Goal: Book appointment/travel/reservation

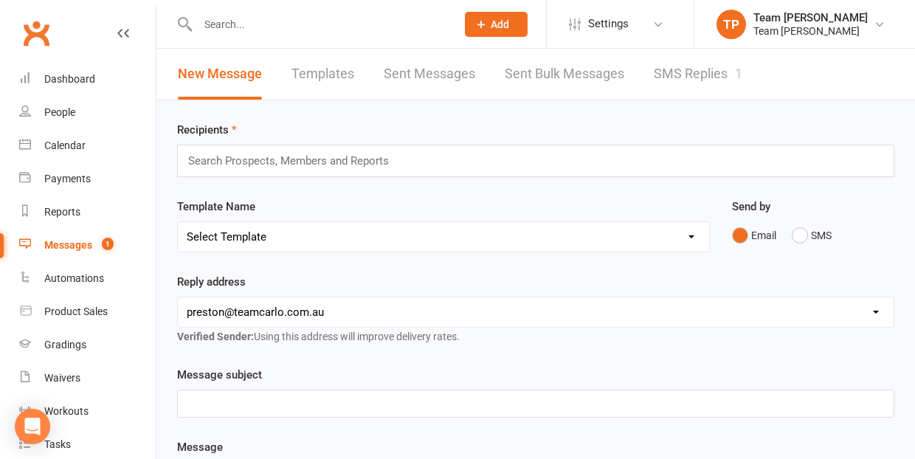
click at [693, 79] on link "SMS Replies 1" at bounding box center [698, 74] width 89 height 51
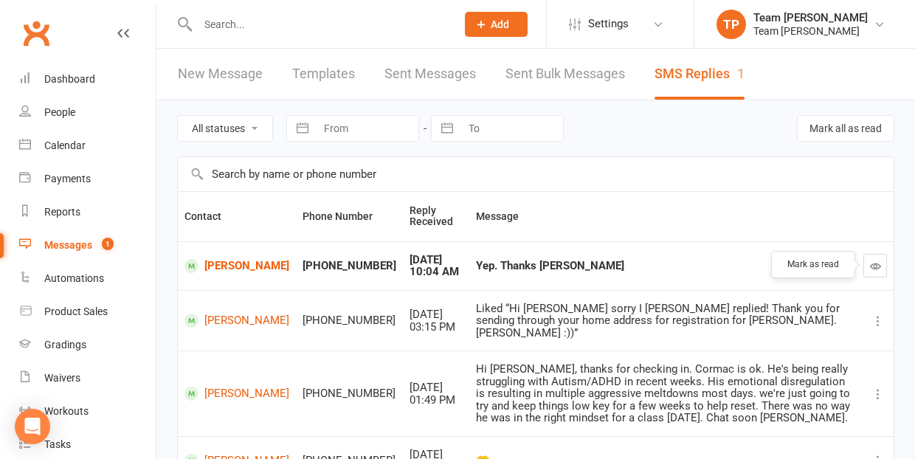
click at [873, 263] on icon "button" at bounding box center [875, 265] width 11 height 11
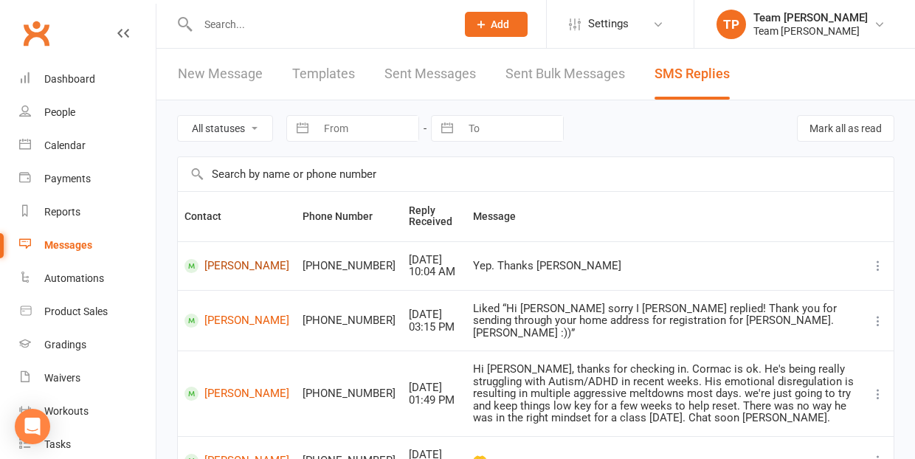
click at [214, 265] on link "[PERSON_NAME]" at bounding box center [236, 266] width 105 height 14
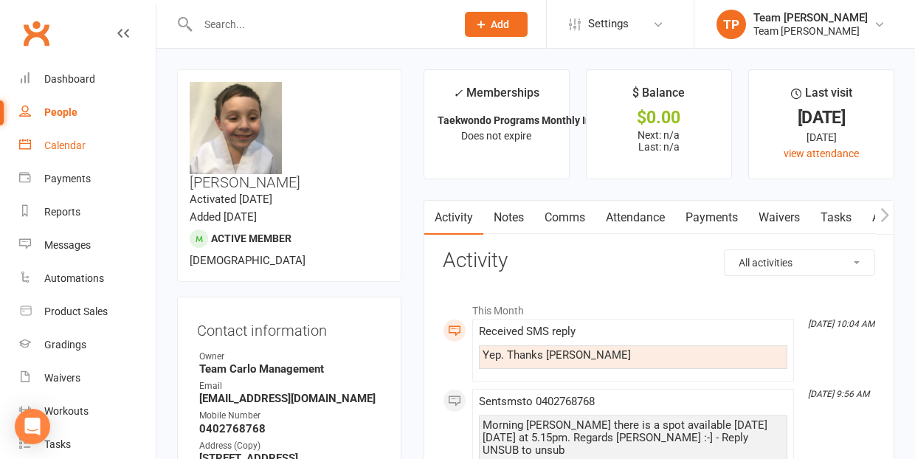
click at [68, 141] on div "Calendar" at bounding box center [64, 145] width 41 height 12
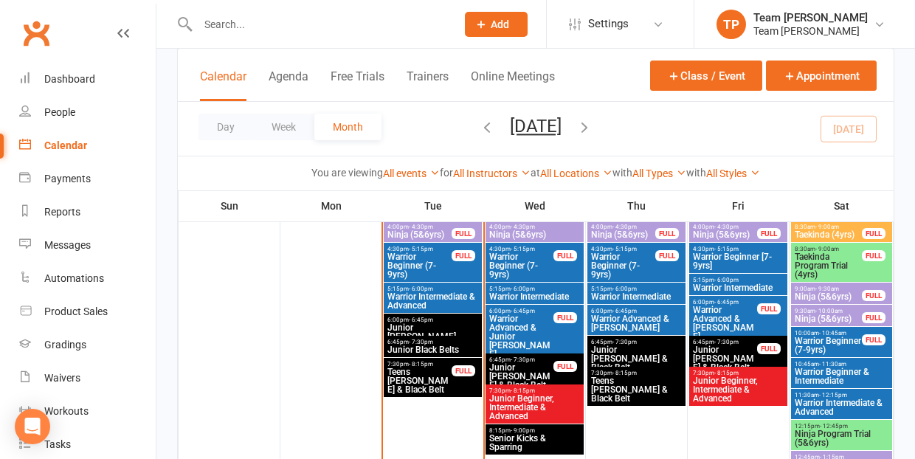
scroll to position [741, 0]
click at [536, 292] on span "Warrior Intermediate" at bounding box center [534, 296] width 92 height 9
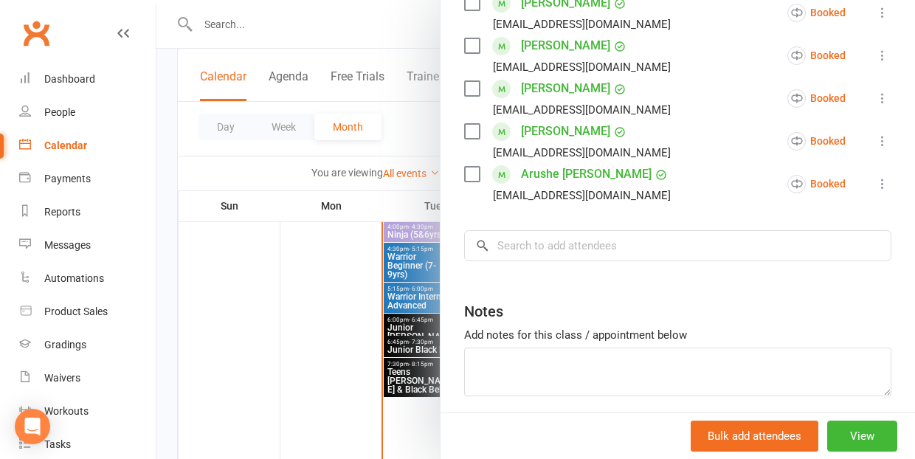
scroll to position [524, 0]
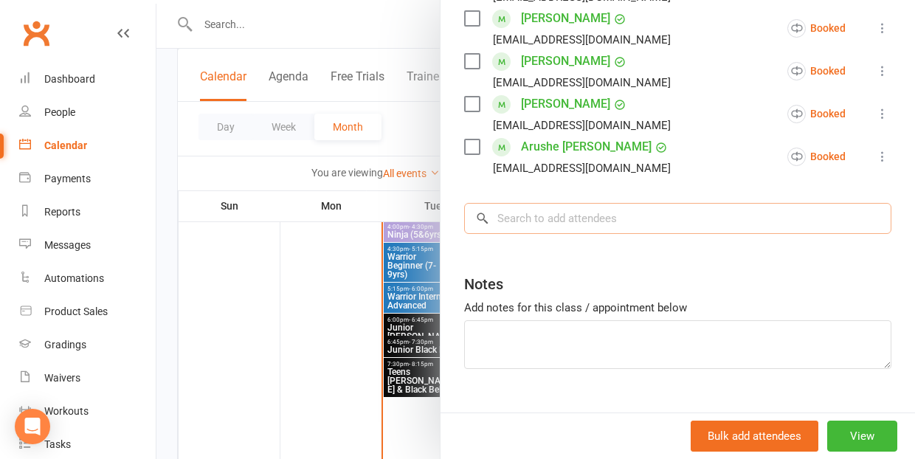
click at [518, 229] on input "search" at bounding box center [677, 218] width 427 height 31
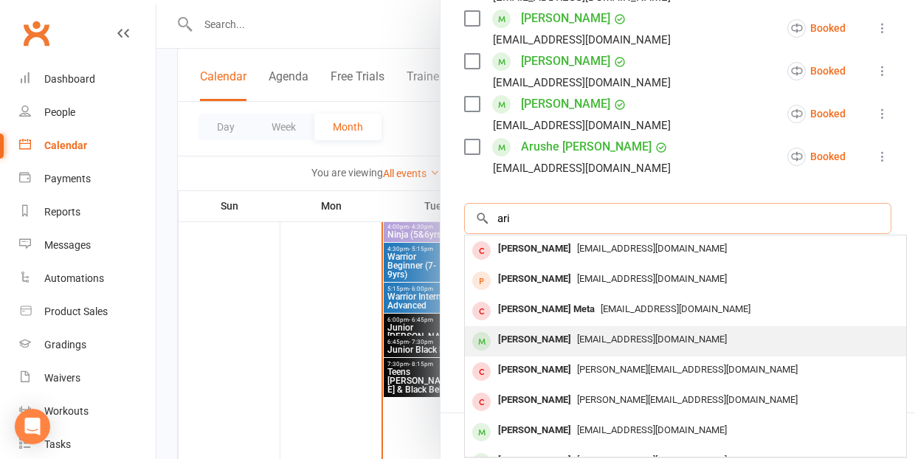
type input "ari"
click at [530, 338] on div "[PERSON_NAME]" at bounding box center [534, 339] width 85 height 21
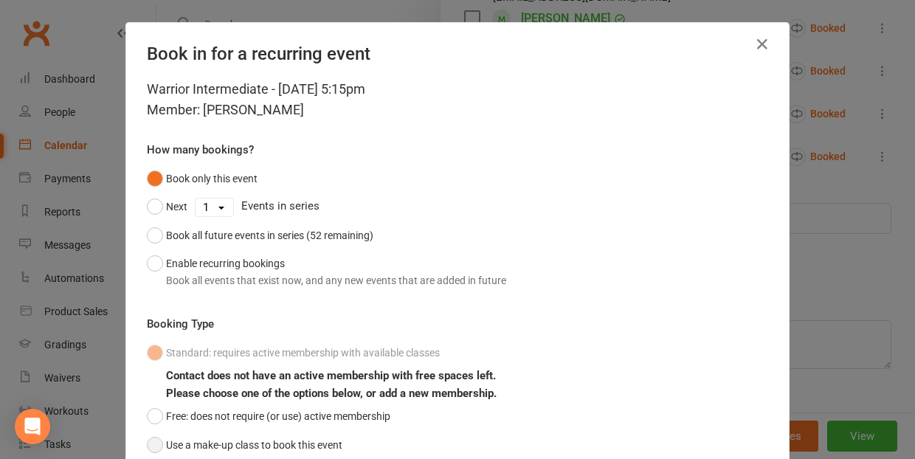
click at [158, 443] on button "Use a make-up class to book this event" at bounding box center [244, 445] width 195 height 28
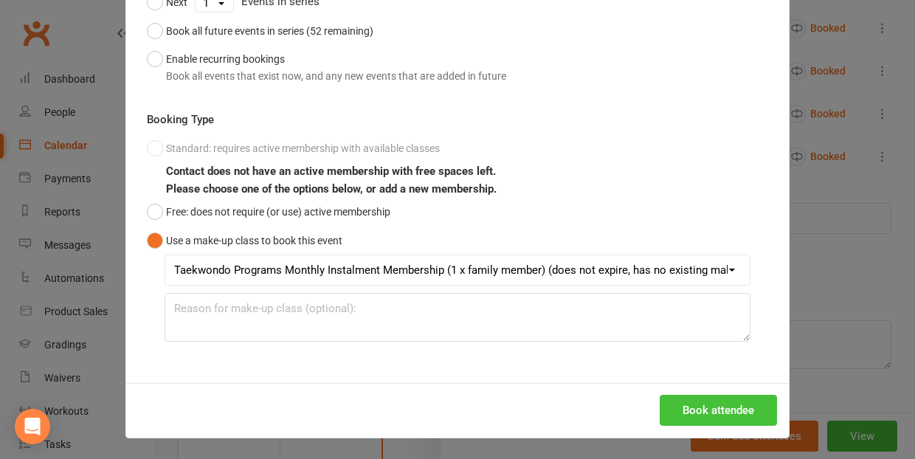
scroll to position [204, 0]
click at [713, 409] on button "Book attendee" at bounding box center [717, 410] width 117 height 31
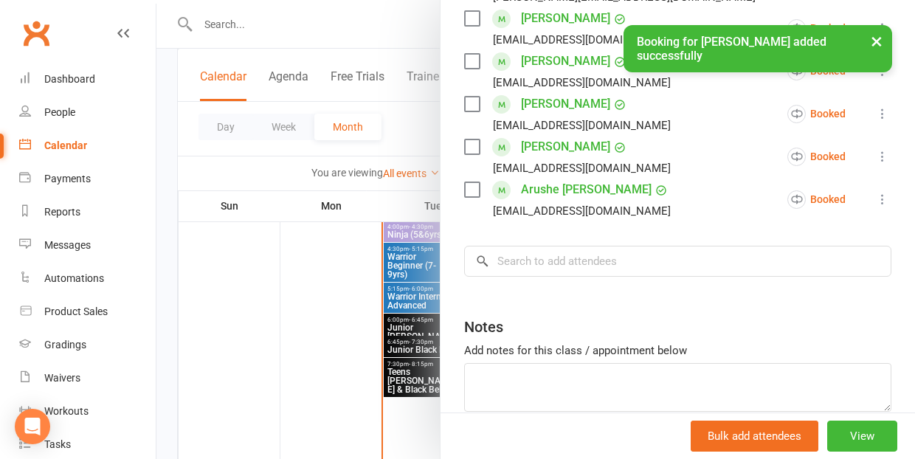
click at [275, 321] on div at bounding box center [535, 229] width 758 height 459
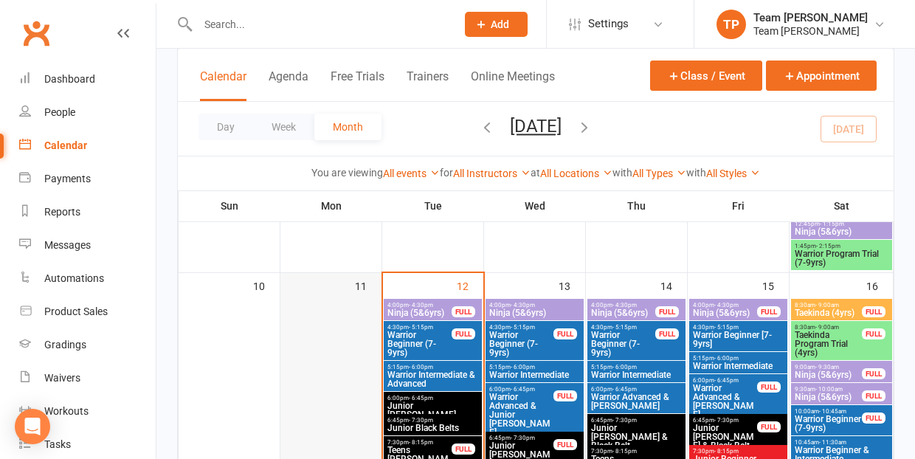
scroll to position [658, 0]
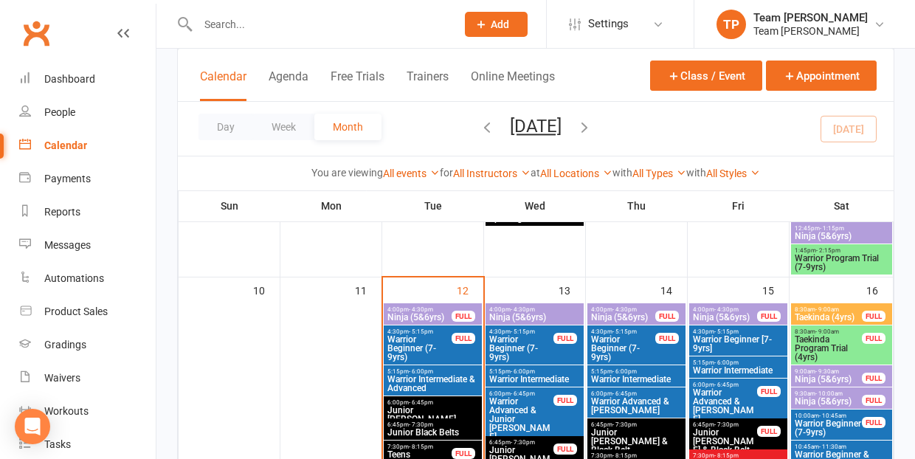
click at [815, 308] on span "- 9:00am" at bounding box center [827, 309] width 24 height 7
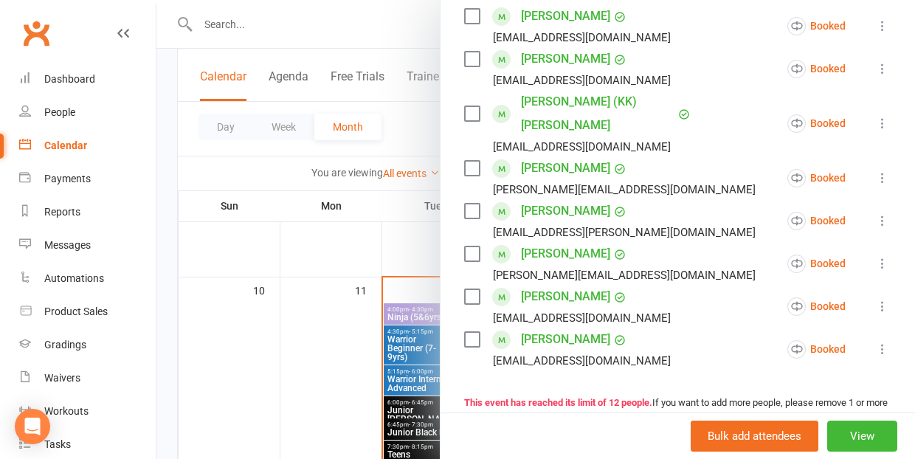
scroll to position [444, 0]
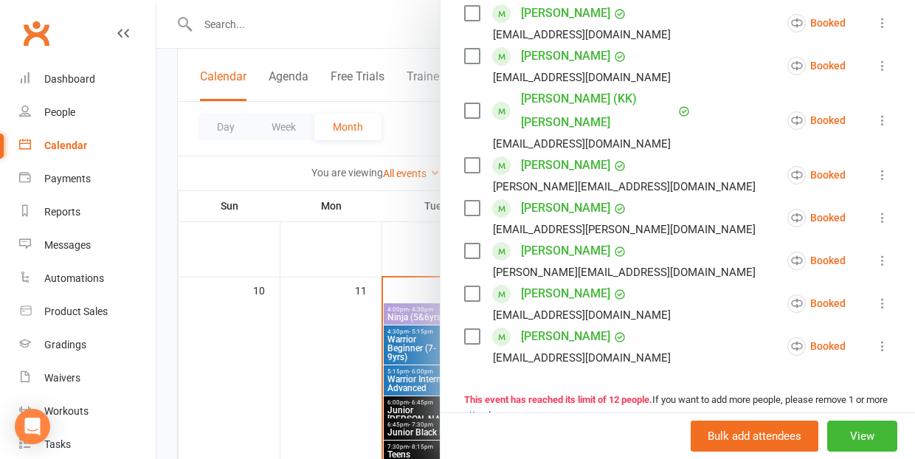
click at [538, 325] on link "[PERSON_NAME]" at bounding box center [565, 337] width 89 height 24
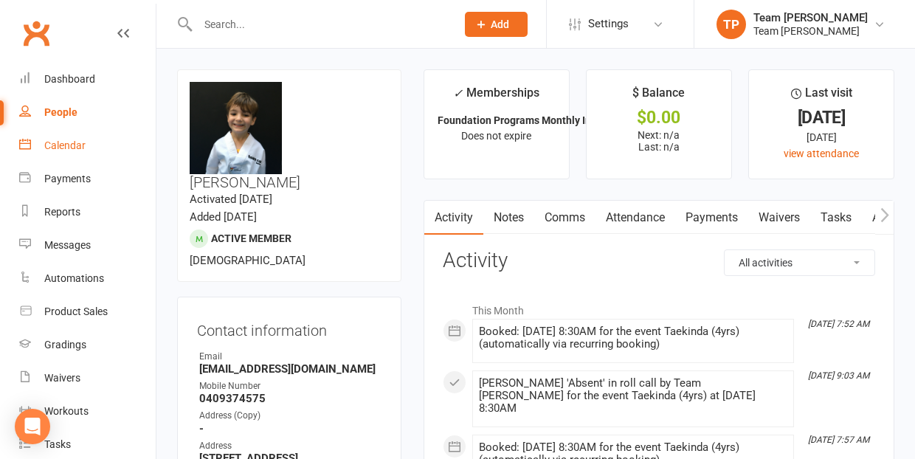
click at [56, 144] on div "Calendar" at bounding box center [64, 145] width 41 height 12
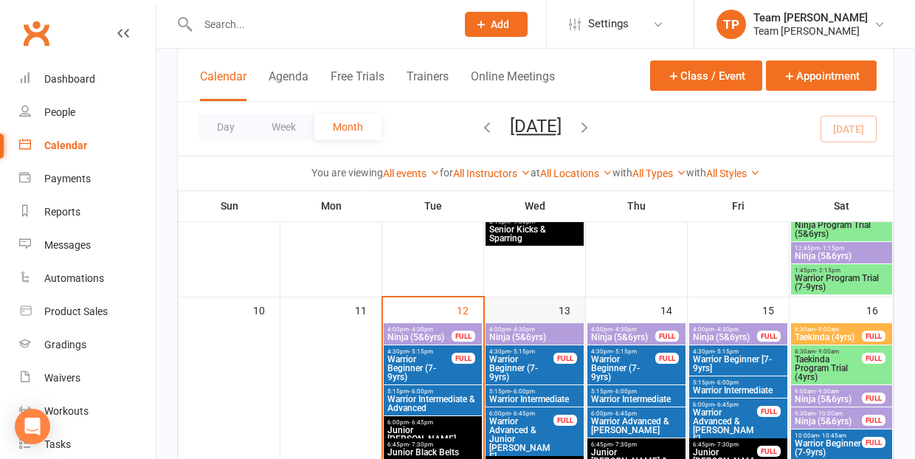
scroll to position [649, 0]
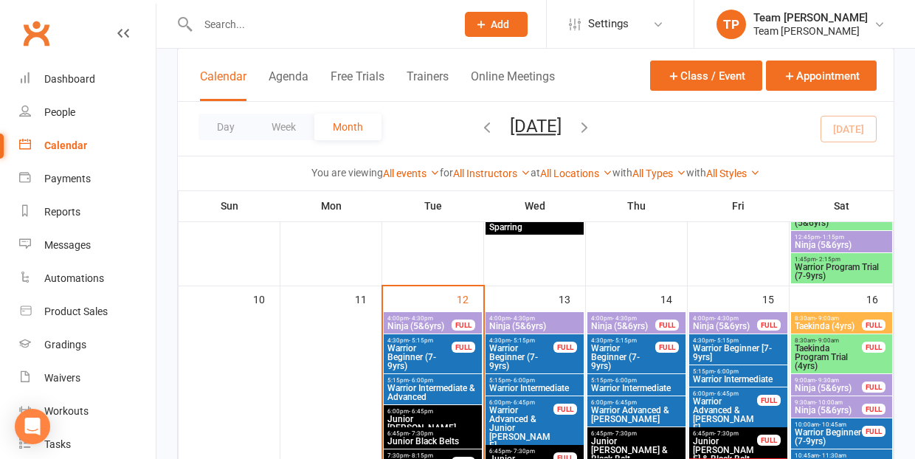
click at [423, 322] on span "Ninja (5&6yrs)" at bounding box center [420, 326] width 66 height 9
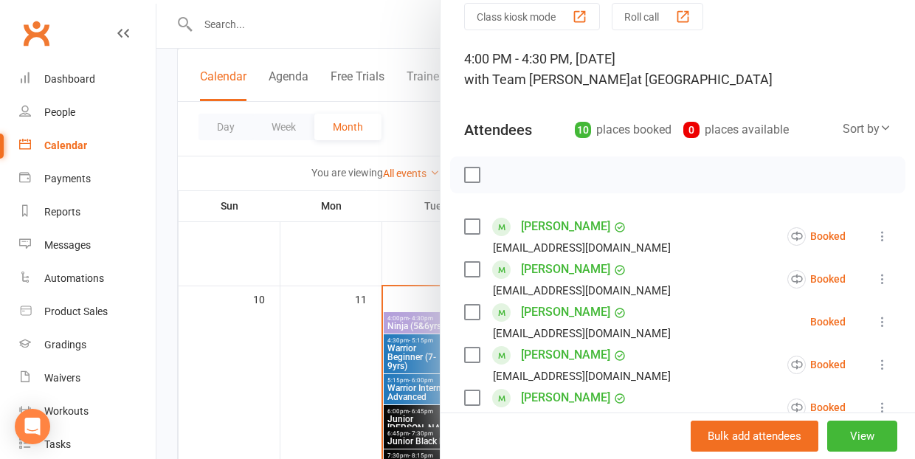
scroll to position [99, 0]
